Goal: Information Seeking & Learning: Learn about a topic

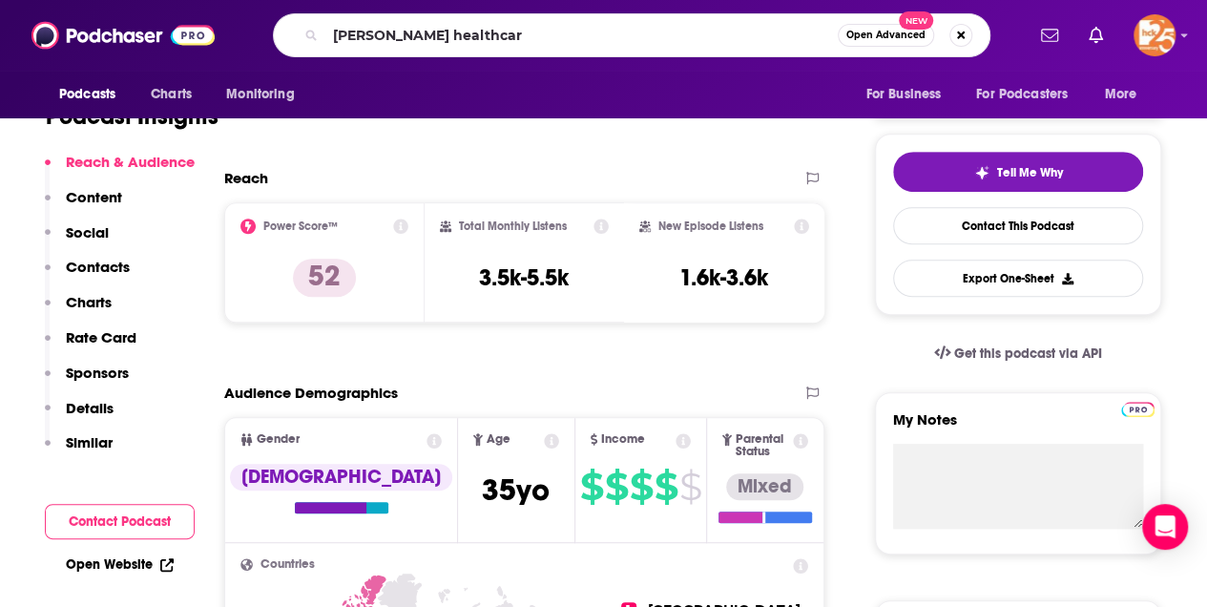
type input "[PERSON_NAME] healthcare"
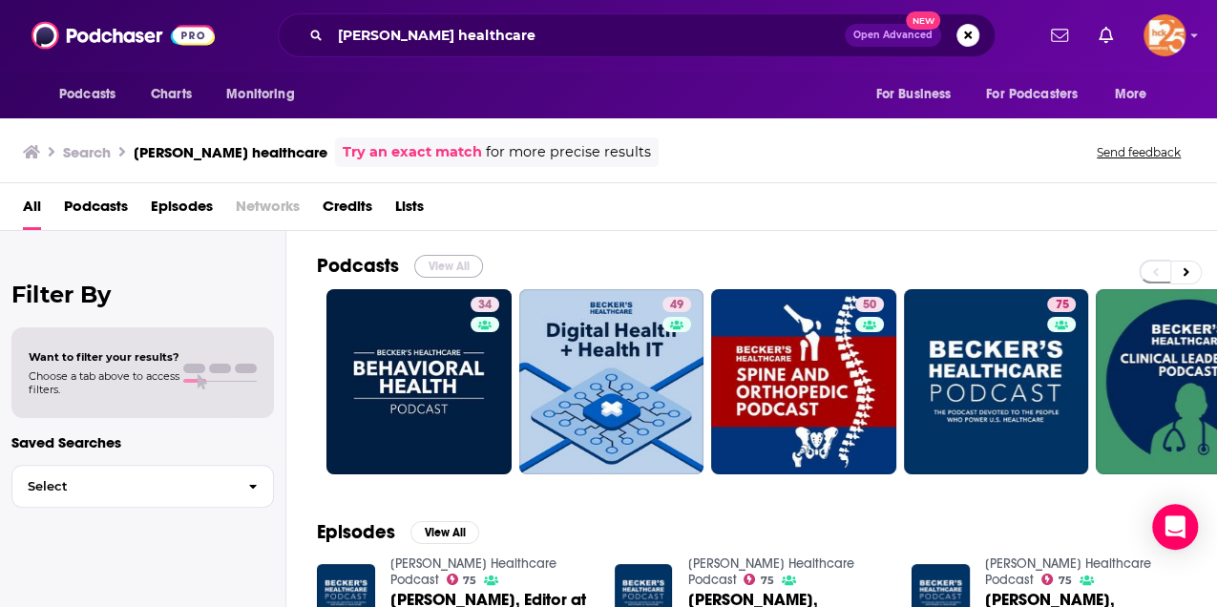
click at [446, 260] on button "View All" at bounding box center [448, 266] width 69 height 23
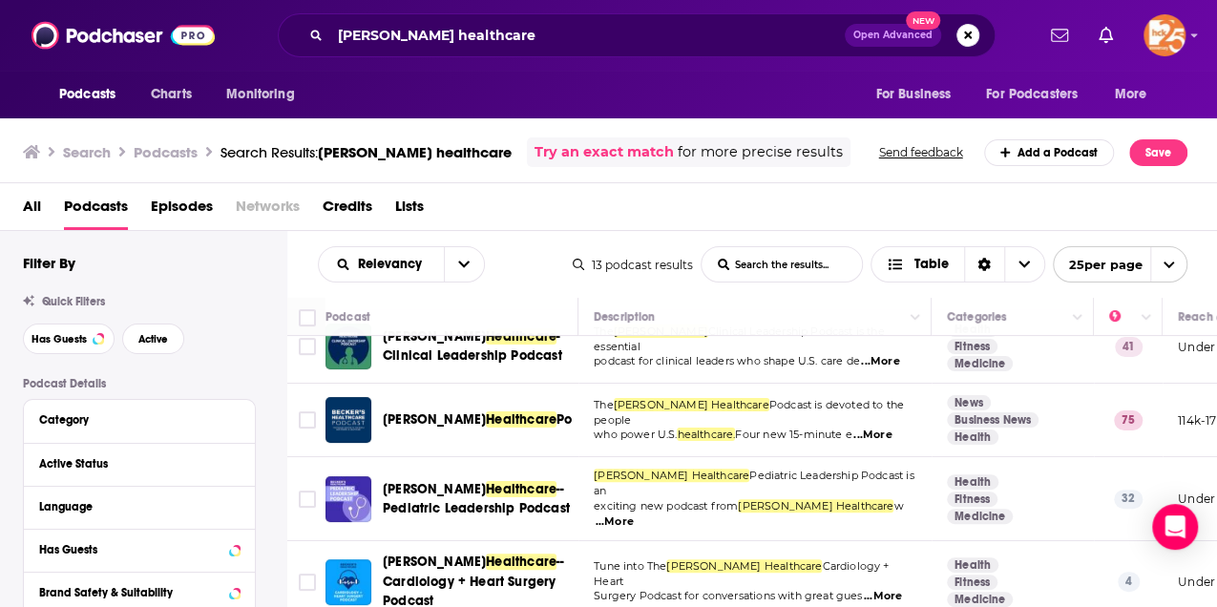
scroll to position [191, 0]
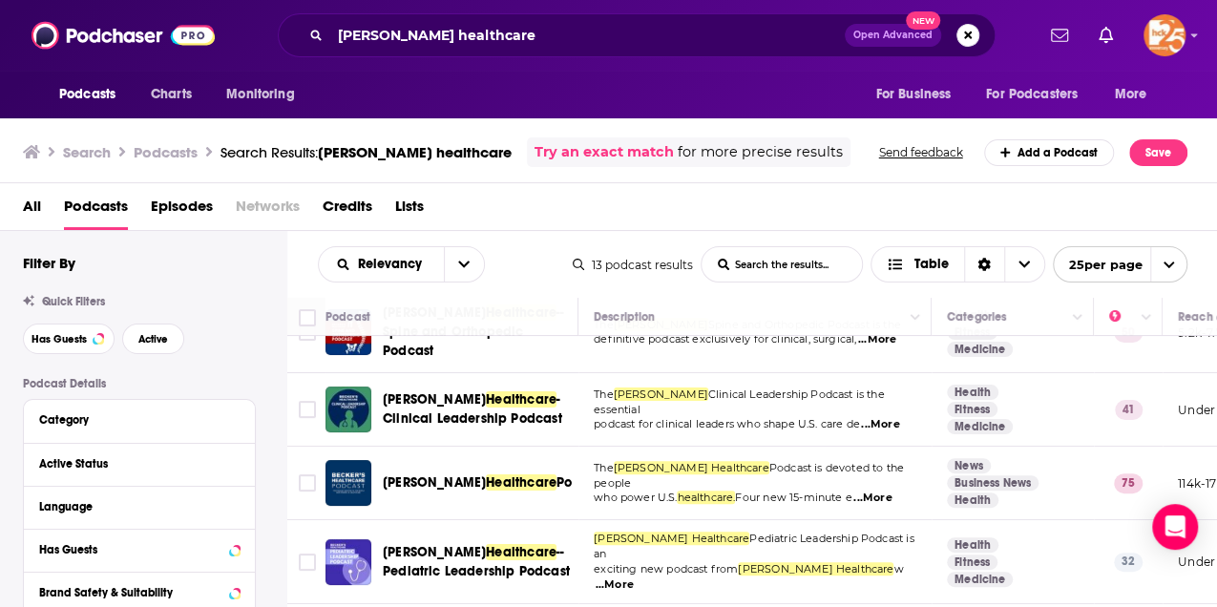
click at [879, 491] on span "...More" at bounding box center [872, 498] width 38 height 15
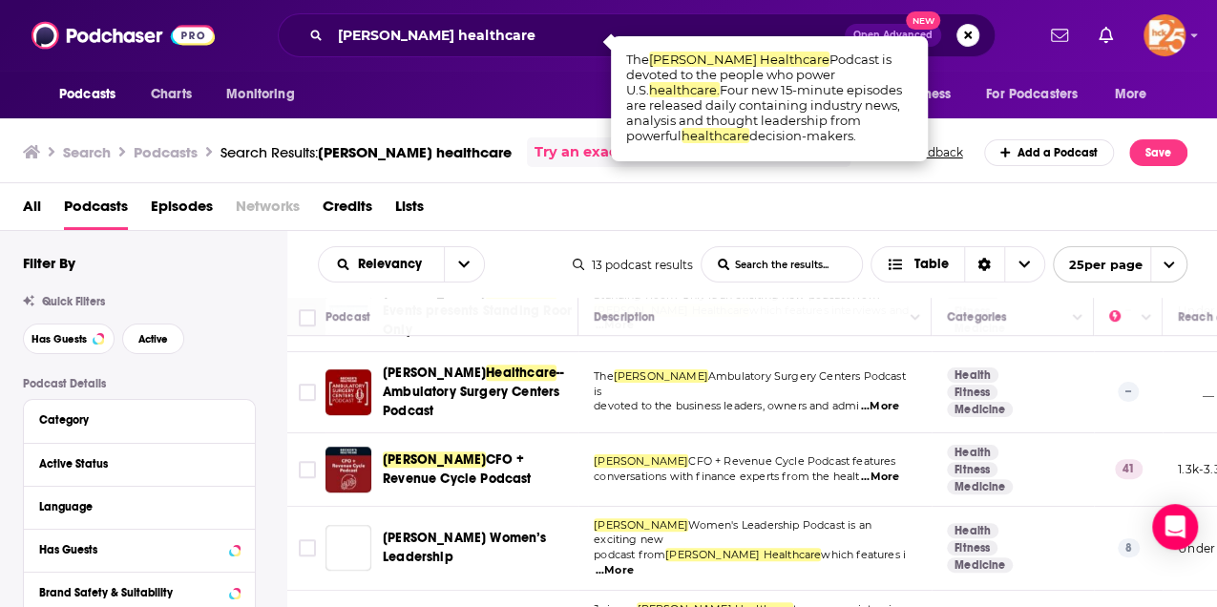
scroll to position [636, 0]
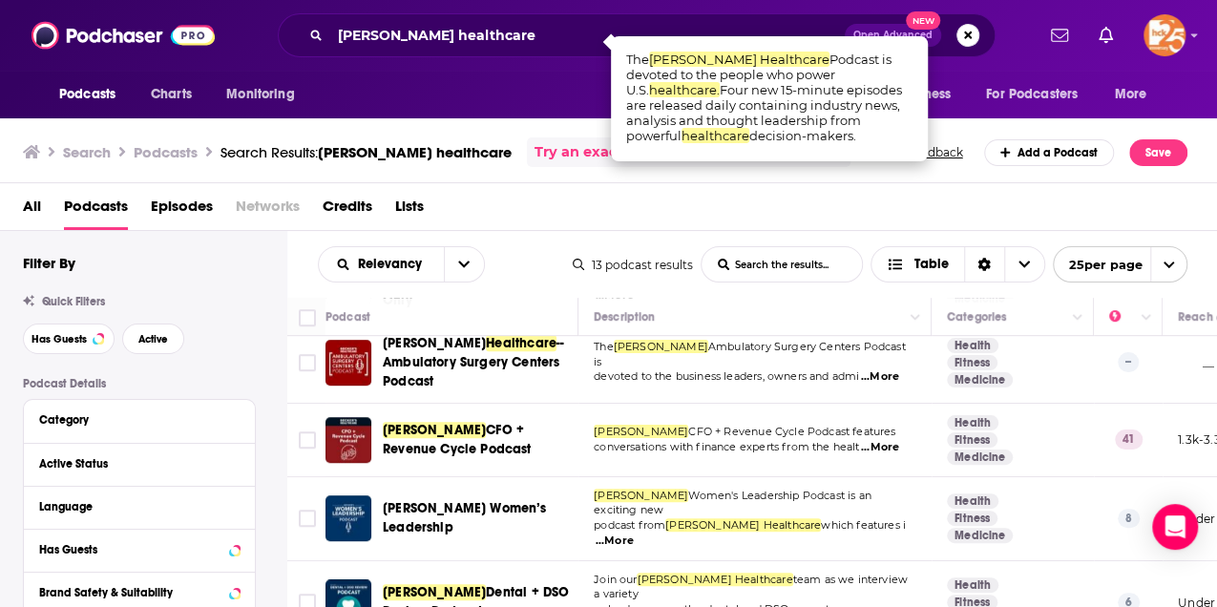
click at [634, 534] on span "...More" at bounding box center [615, 541] width 38 height 15
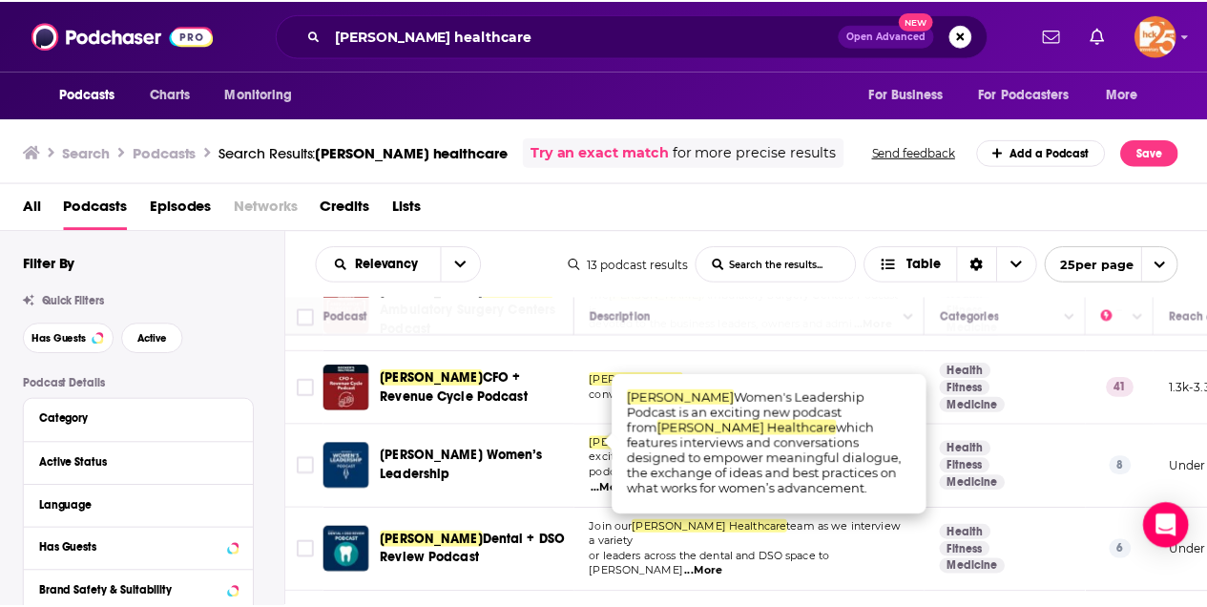
scroll to position [702, 0]
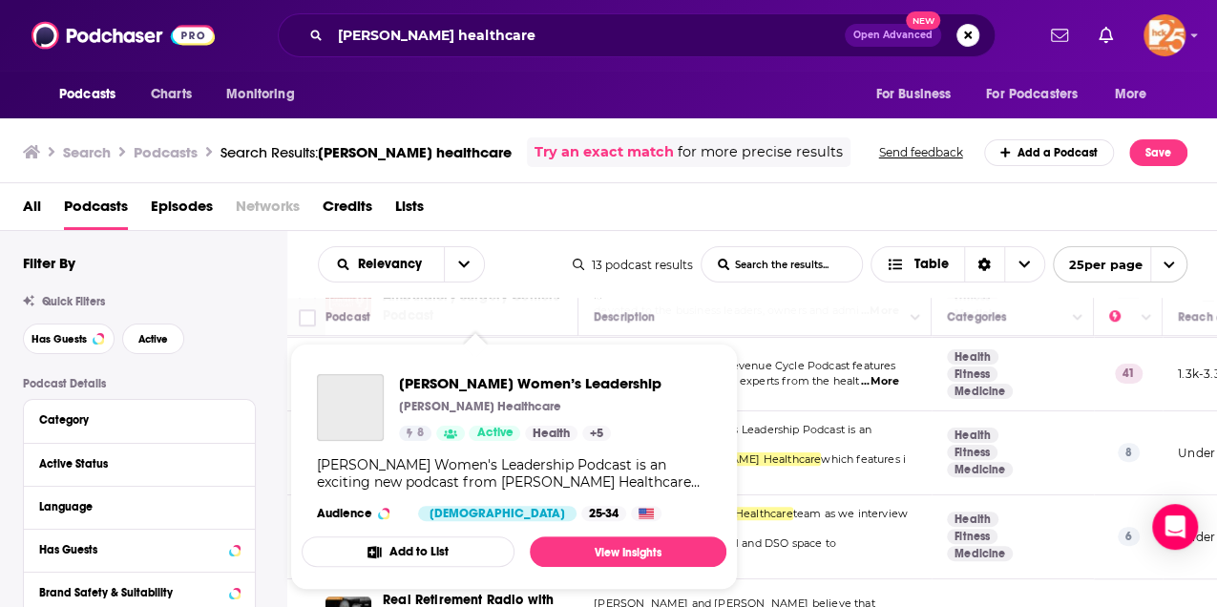
click at [452, 427] on div "Podcasts Charts Monitoring [PERSON_NAME] healthcare Open Advanced New For Busin…" at bounding box center [608, 303] width 1217 height 607
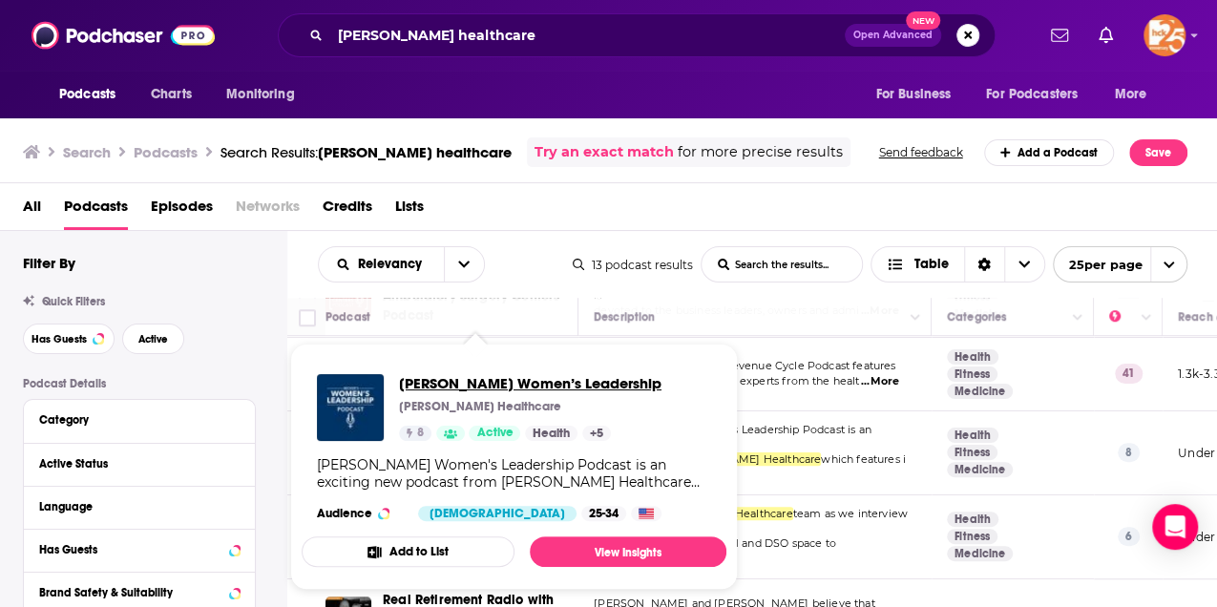
click at [492, 384] on span "[PERSON_NAME] Women’s Leadership" at bounding box center [530, 383] width 262 height 18
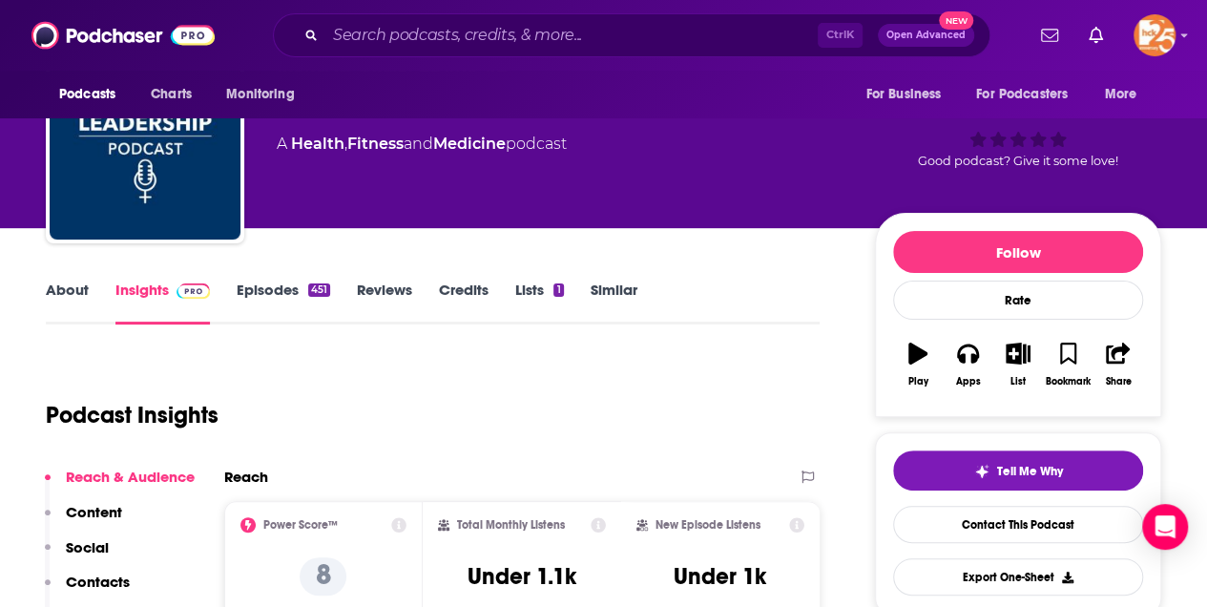
scroll to position [63, 0]
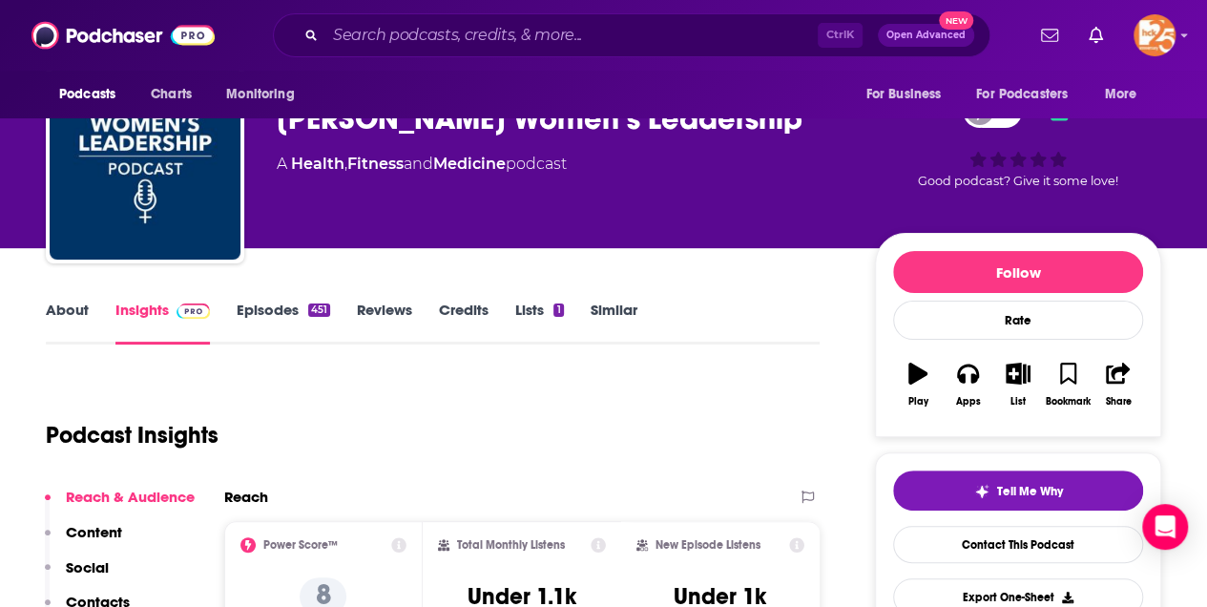
click at [75, 309] on link "About" at bounding box center [67, 323] width 43 height 44
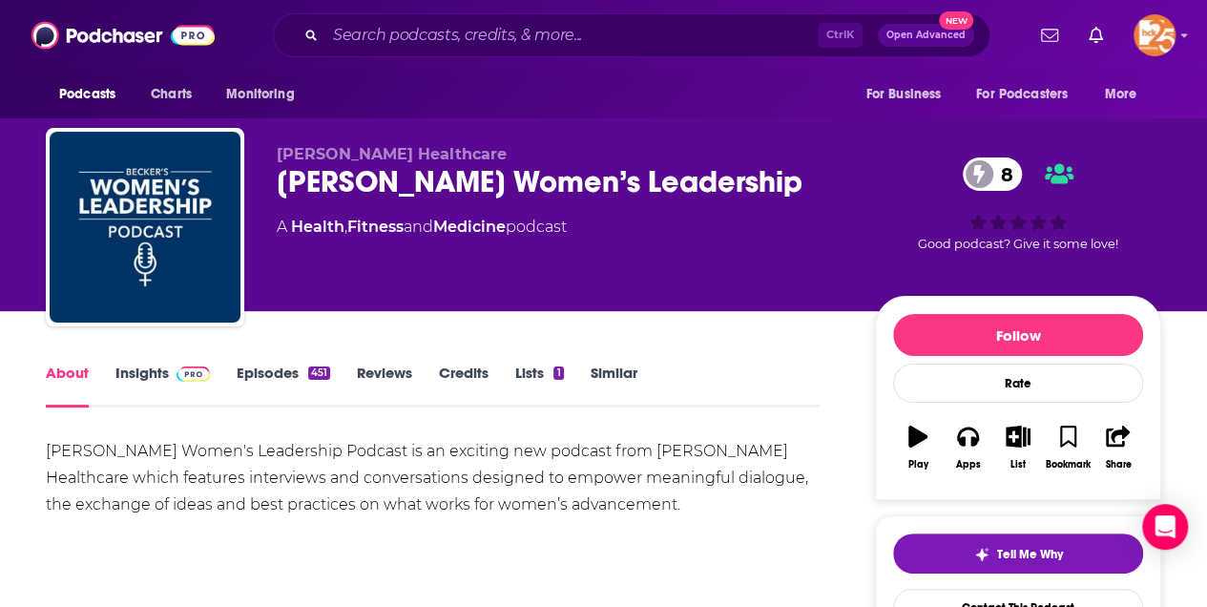
scroll to position [127, 0]
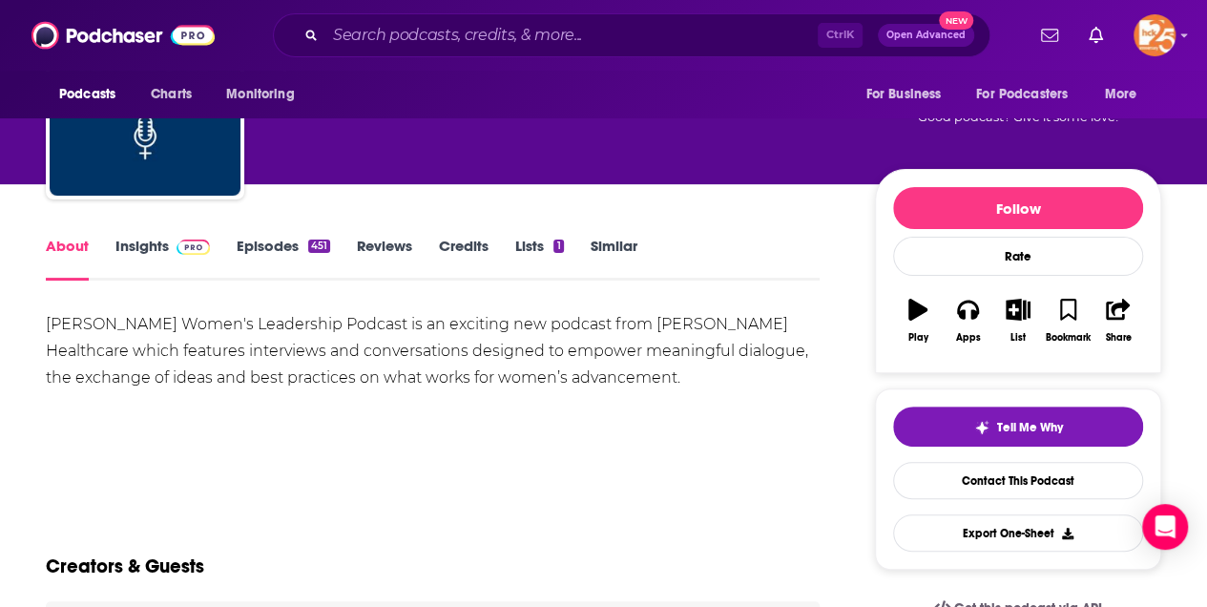
click at [264, 245] on link "Episodes 451" at bounding box center [284, 259] width 94 height 44
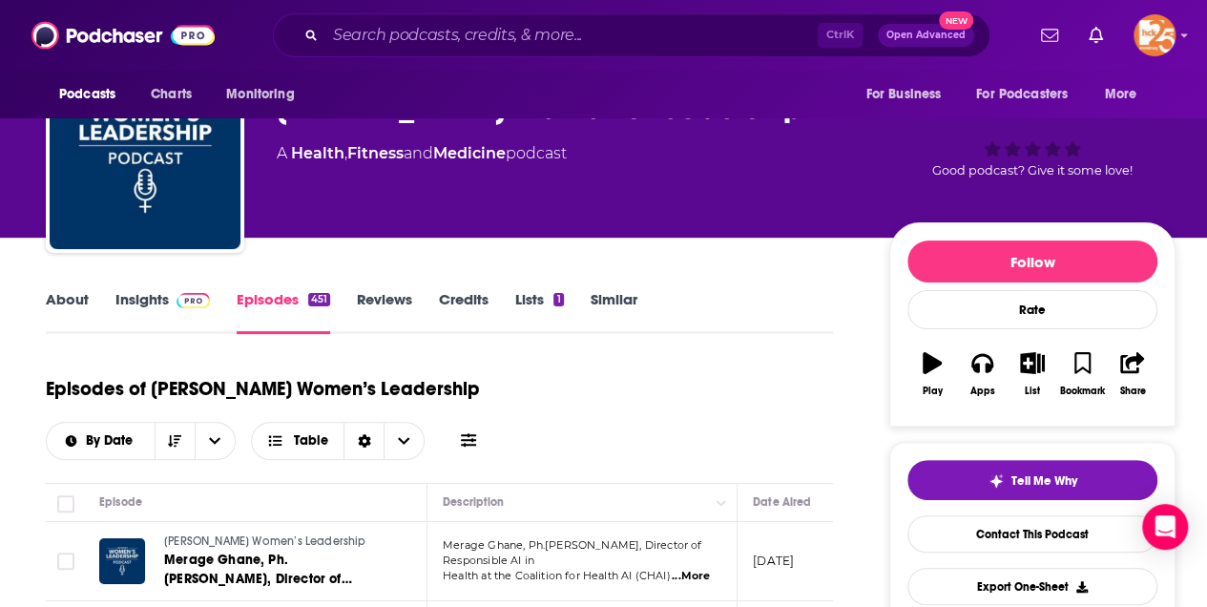
scroll to position [127, 0]
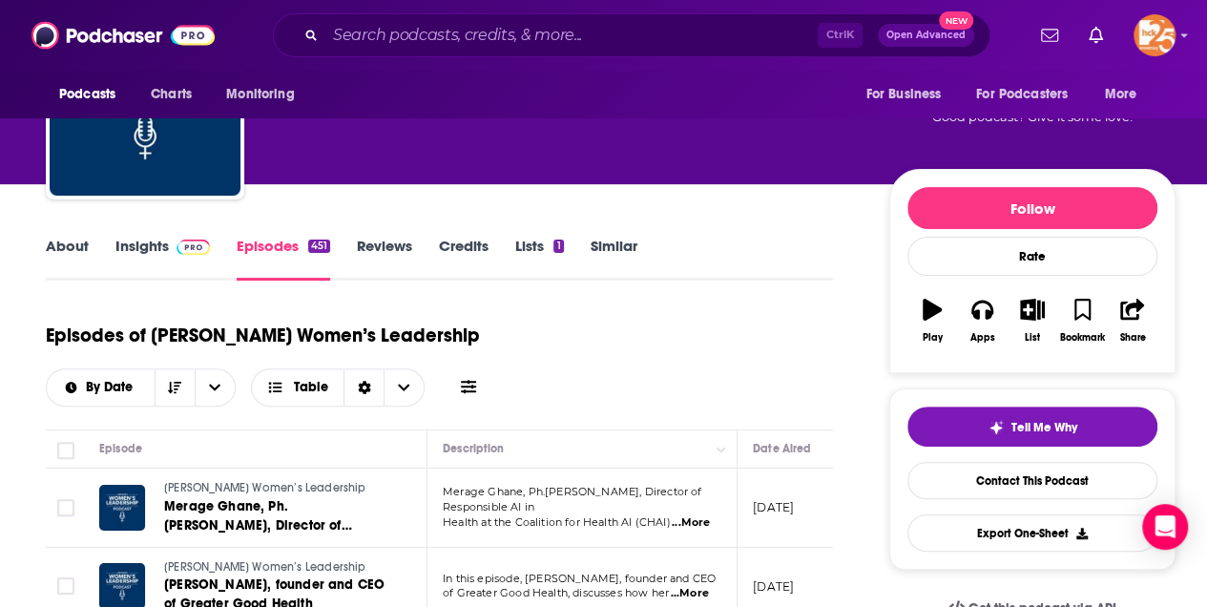
click at [59, 248] on link "About" at bounding box center [67, 259] width 43 height 44
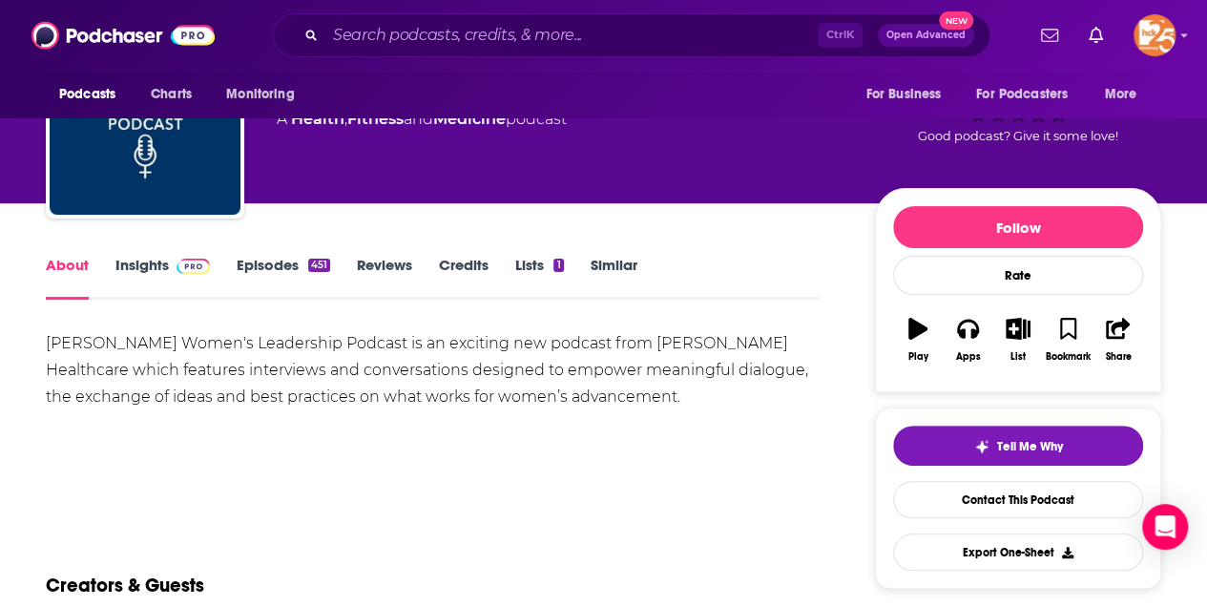
scroll to position [127, 0]
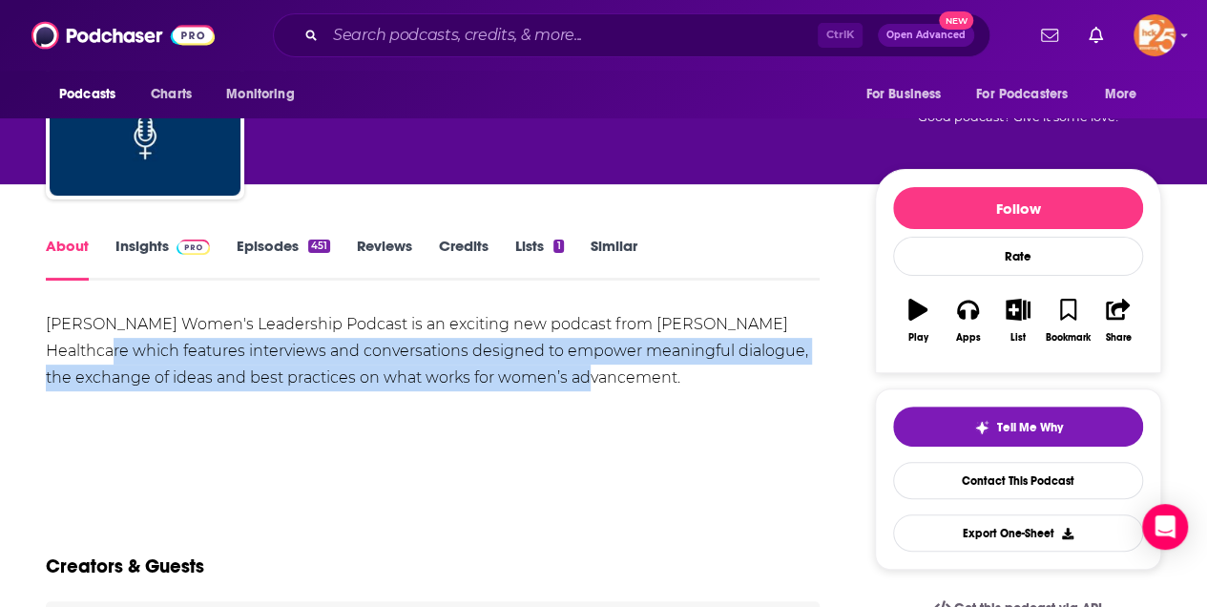
drag, startPoint x: 48, startPoint y: 347, endPoint x: 551, endPoint y: 382, distance: 504.2
click at [551, 382] on div "[PERSON_NAME] Women's Leadership Podcast is an exciting new podcast from [PERSO…" at bounding box center [433, 351] width 774 height 80
copy div "eatures interviews and conversations designed to empower meaningful dialogue, t…"
